Goal: Task Accomplishment & Management: Manage account settings

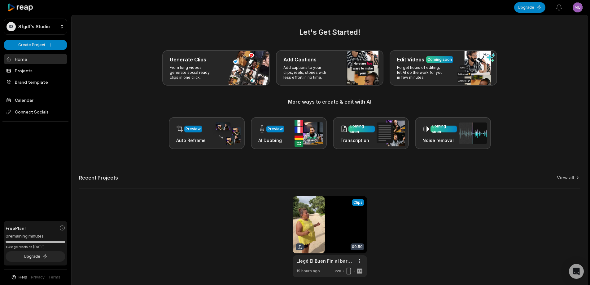
click at [578, 7] on html "SS Sfgdf's Studio Create Project Home Projects Brand template Calendar Connect …" at bounding box center [295, 142] width 590 height 285
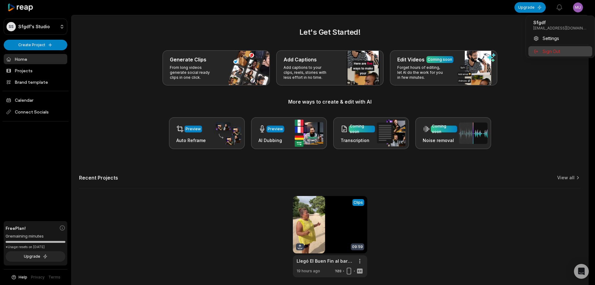
click at [566, 52] on div "Sign Out" at bounding box center [560, 51] width 64 height 10
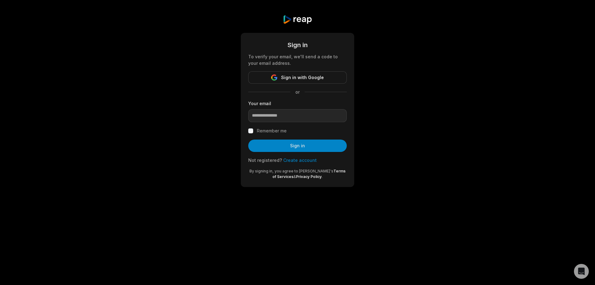
click at [295, 161] on link "Create account" at bounding box center [299, 159] width 33 height 5
